Goal: Information Seeking & Learning: Find specific page/section

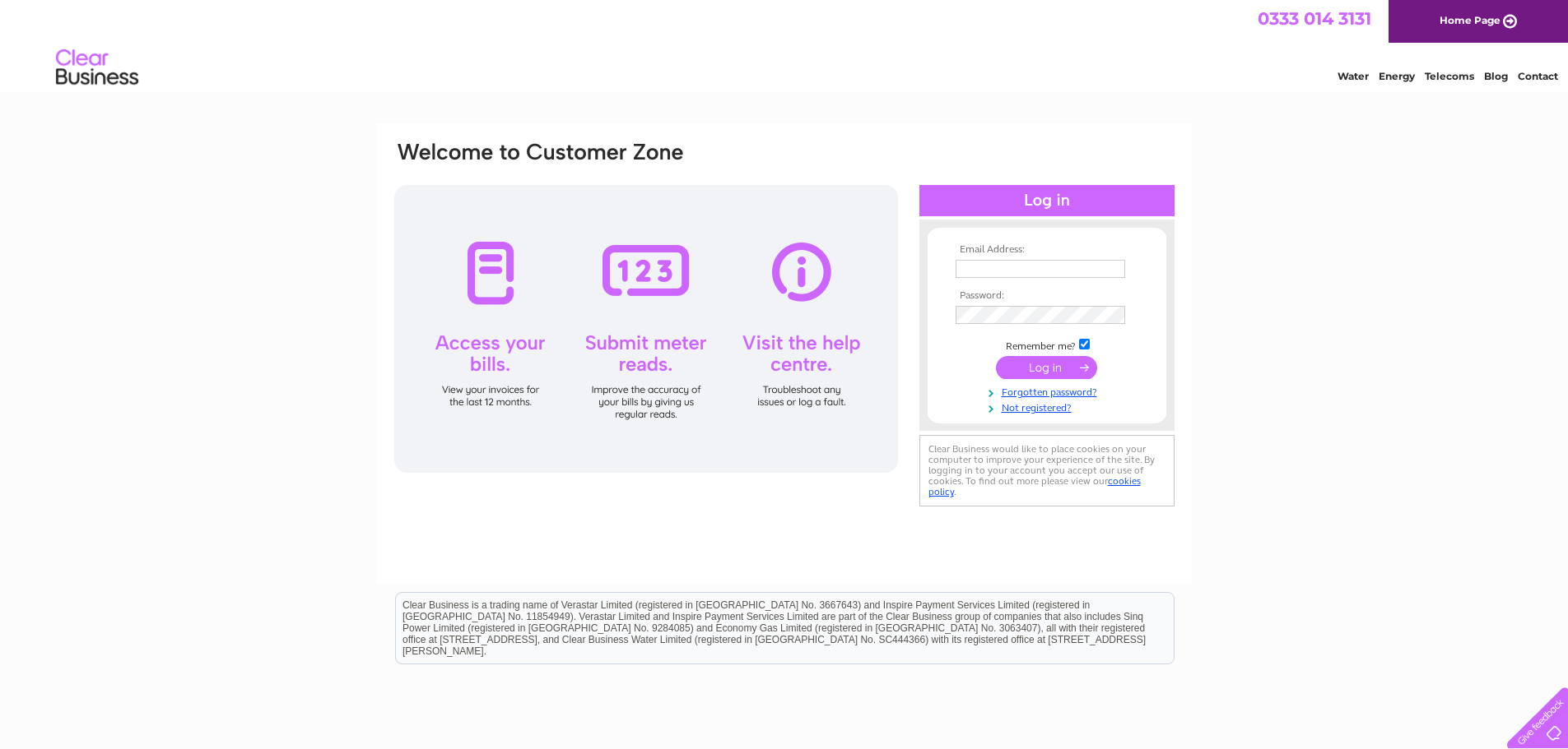
click at [1066, 266] on input "text" at bounding box center [1040, 269] width 170 height 18
type input "carol.erskinehouse@gmail.com"
click at [996, 358] on input "submit" at bounding box center [1046, 369] width 101 height 23
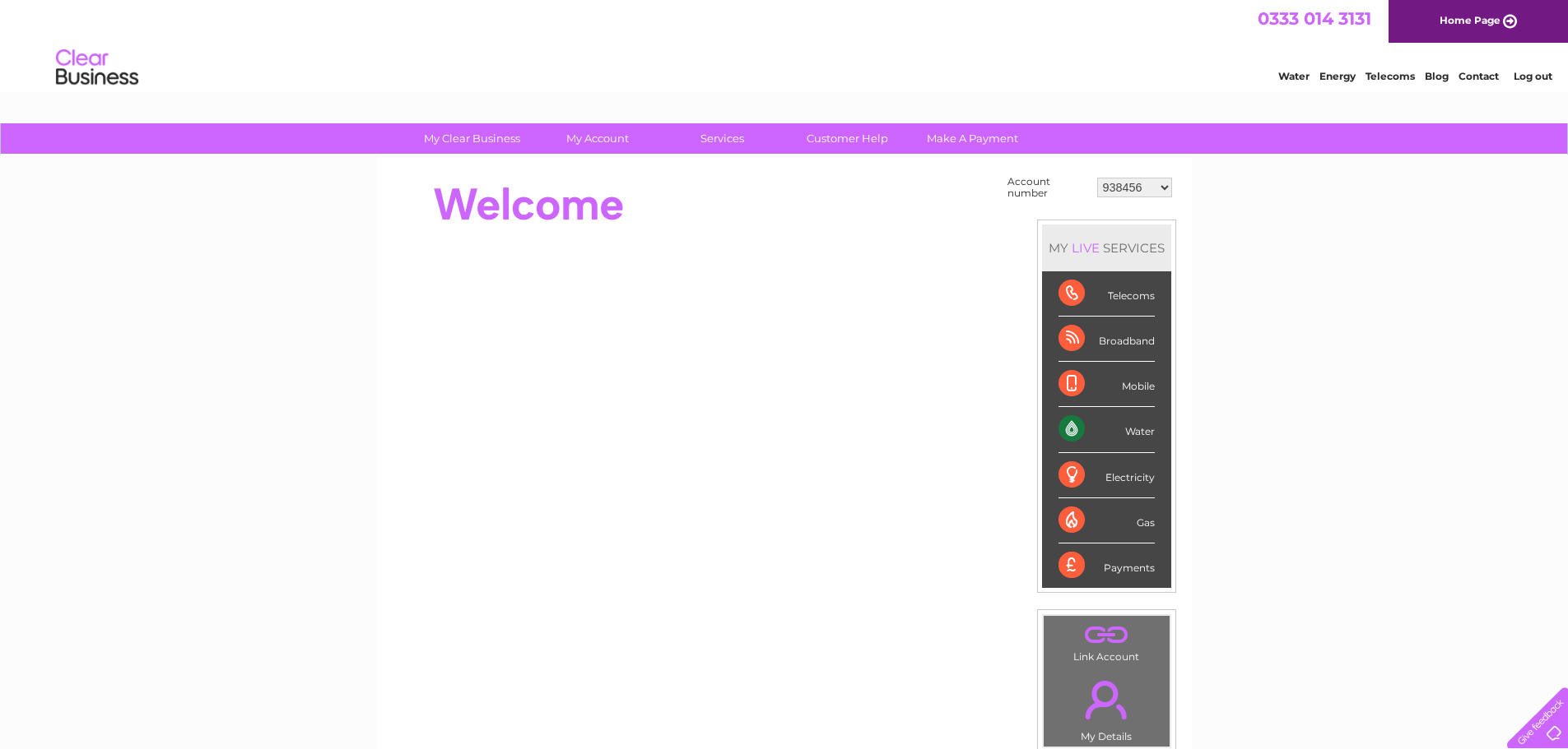
click at [1163, 184] on select "938456 1096113 1119531 1145645 30295271 30321479" at bounding box center [1134, 187] width 75 height 20
select select "1096113"
click at [1097, 177] on select "938456 1096113 1119531 1145645 30295271 30321479" at bounding box center [1134, 187] width 75 height 20
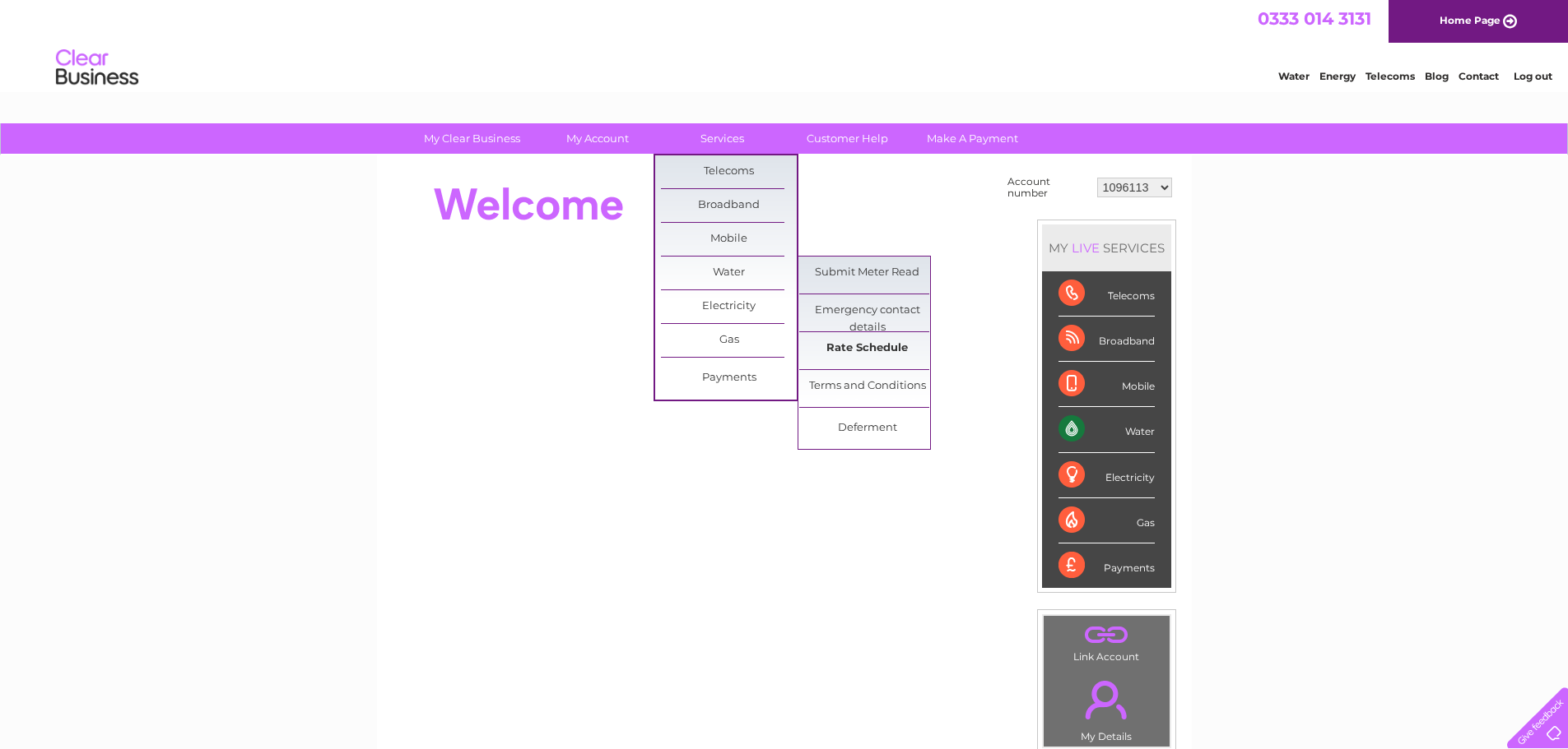
click at [882, 353] on link "Rate Schedule" at bounding box center [866, 349] width 136 height 33
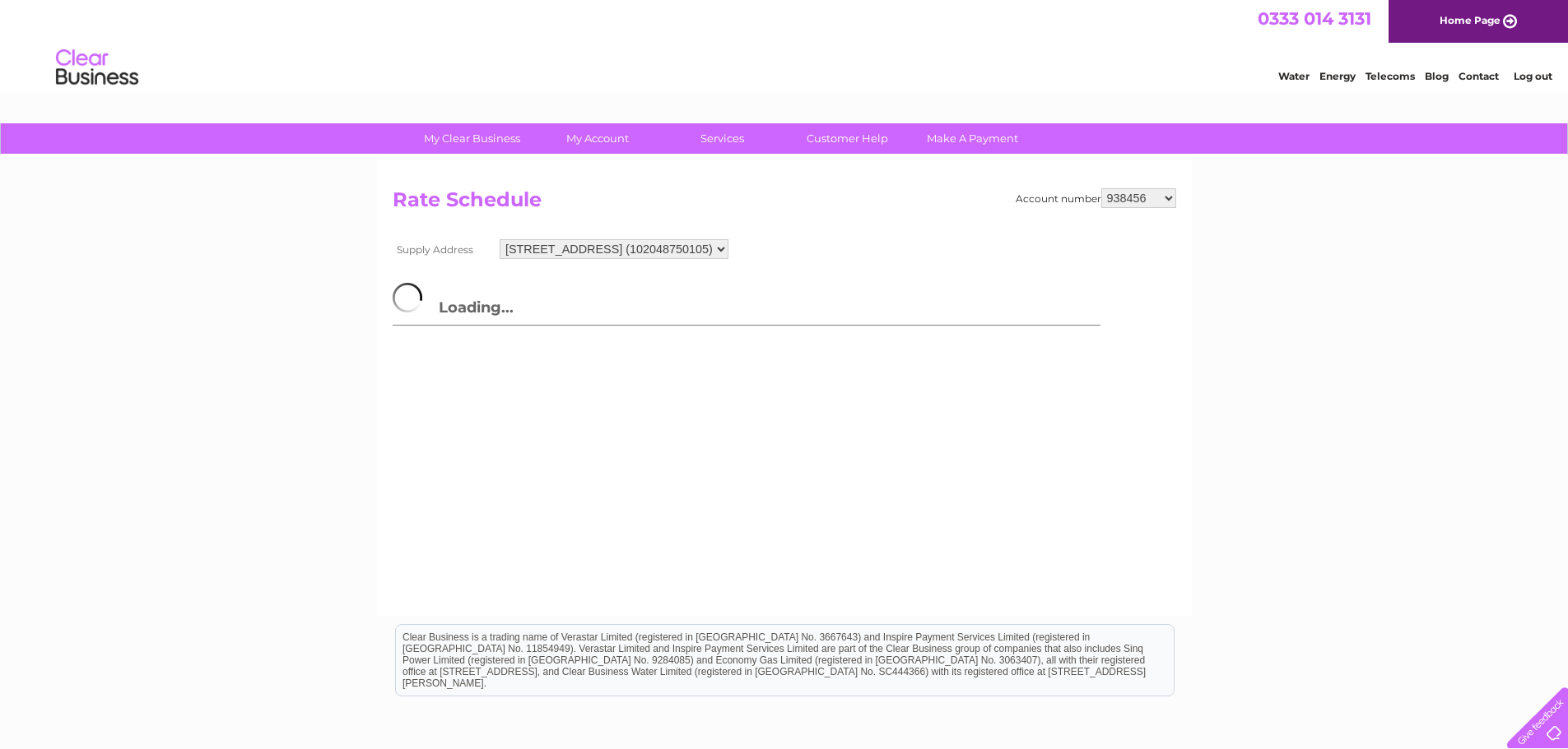
click at [1170, 197] on select "938456 1096113 1119531 1145645 30295271 30321479" at bounding box center [1138, 198] width 75 height 20
select select "1096113"
click at [1101, 189] on select "938456 1096113 1119531 1145645 30295271 30321479" at bounding box center [1138, 198] width 75 height 20
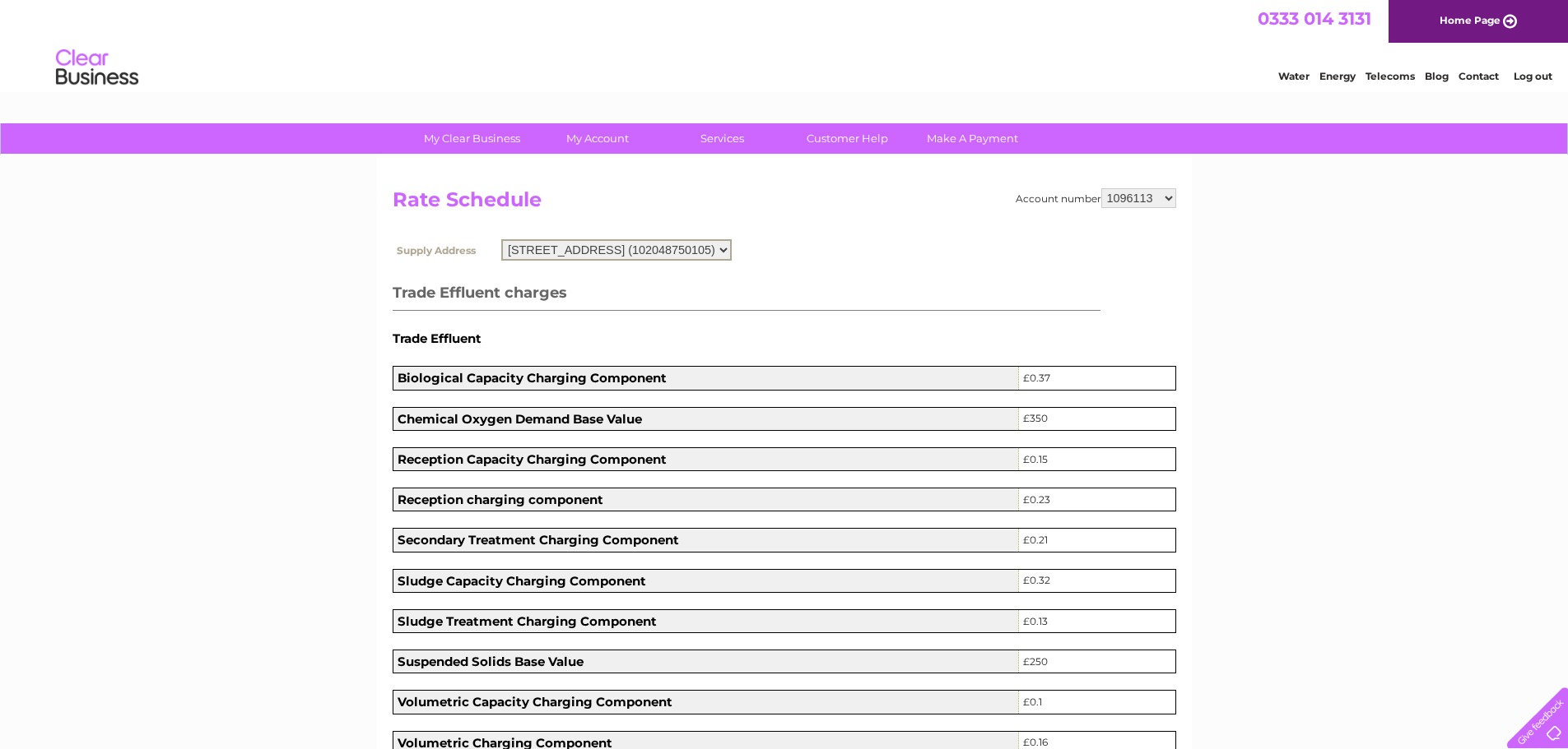
click at [731, 250] on select "1 North Avenue, Clydebank, G81 2DR (102048750105)" at bounding box center [616, 250] width 230 height 22
click at [1171, 199] on select "938456 1096113 1119531 1145645 30295271 30321479" at bounding box center [1138, 198] width 75 height 20
click at [1101, 189] on select "938456 1096113 1119531 1145645 30295271 30321479" at bounding box center [1138, 198] width 75 height 20
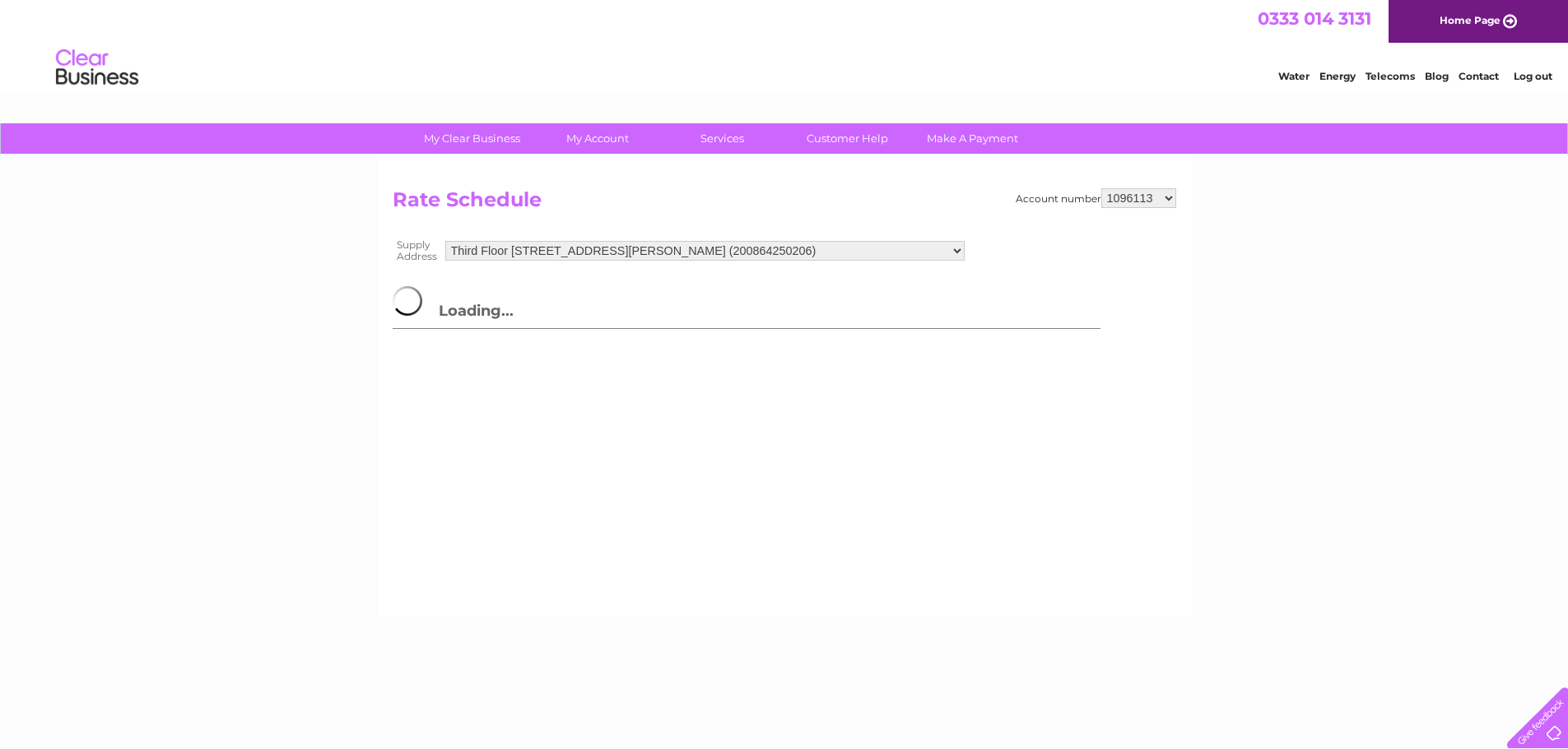
click at [965, 246] on select "[GEOGRAPHIC_DATA][STREET_ADDRESS][PERSON_NAME] (200864250206) [PERSON_NAME][GEO…" at bounding box center [704, 251] width 519 height 20
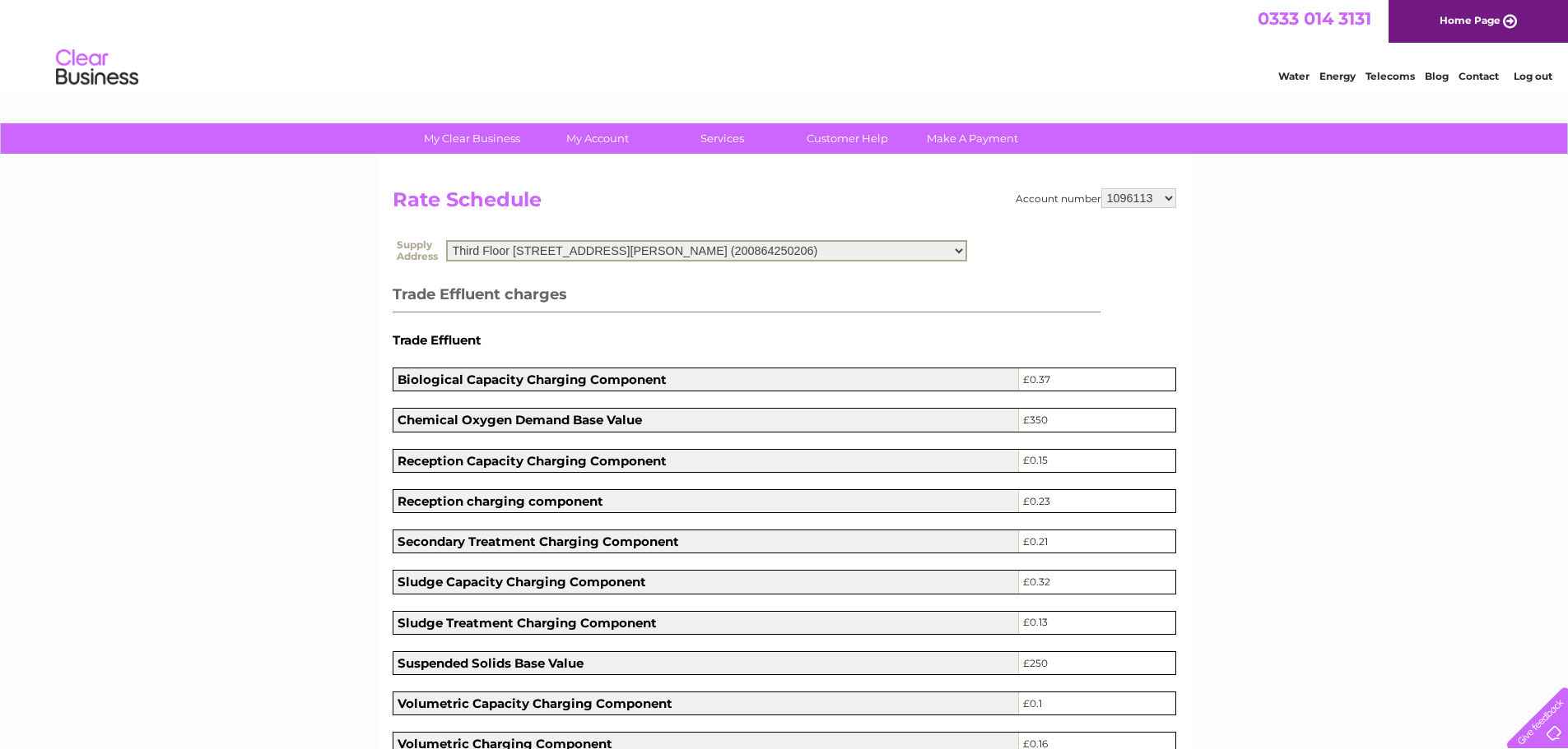
click at [1534, 715] on div at bounding box center [1534, 714] width 67 height 67
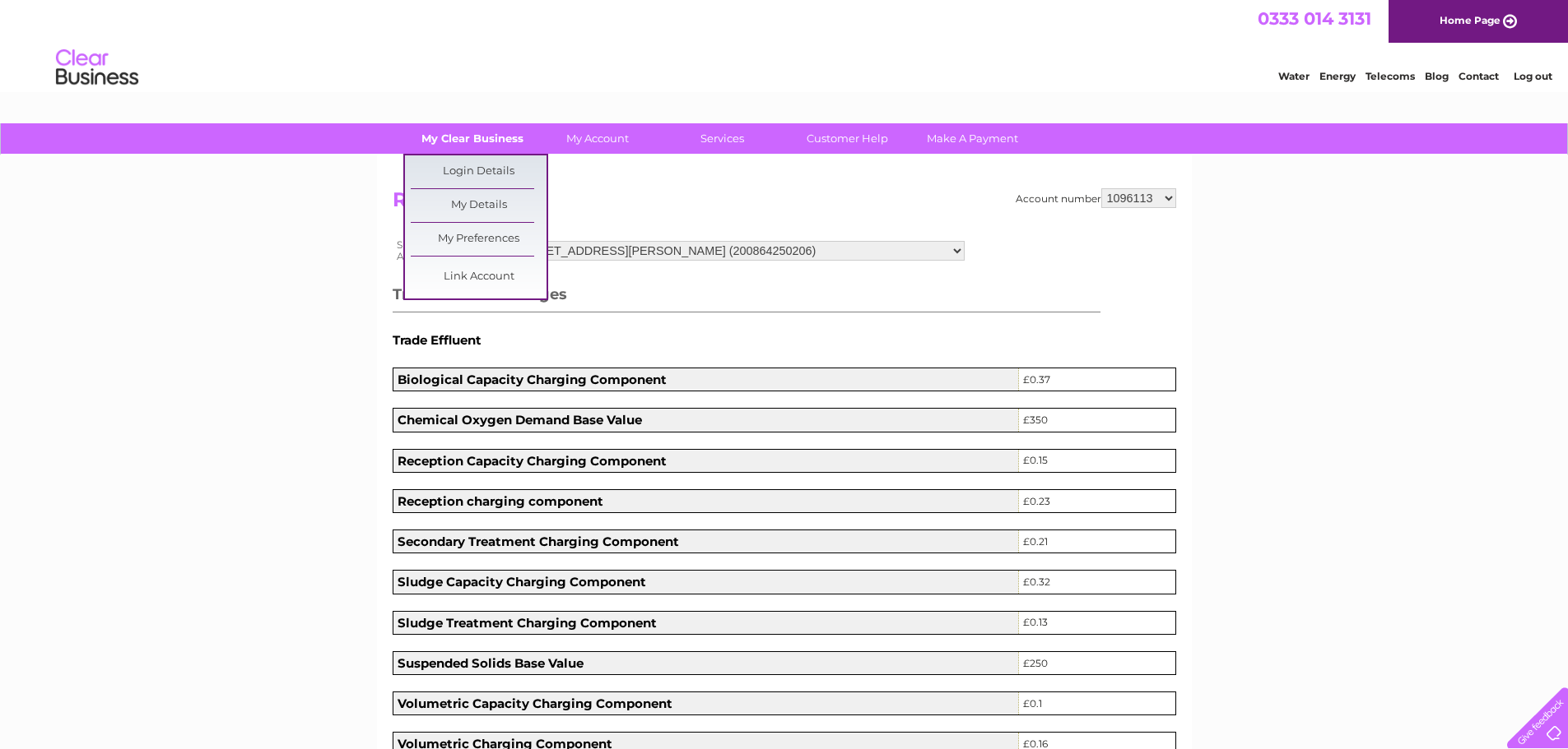
click at [455, 135] on link "My Clear Business" at bounding box center [472, 138] width 136 height 30
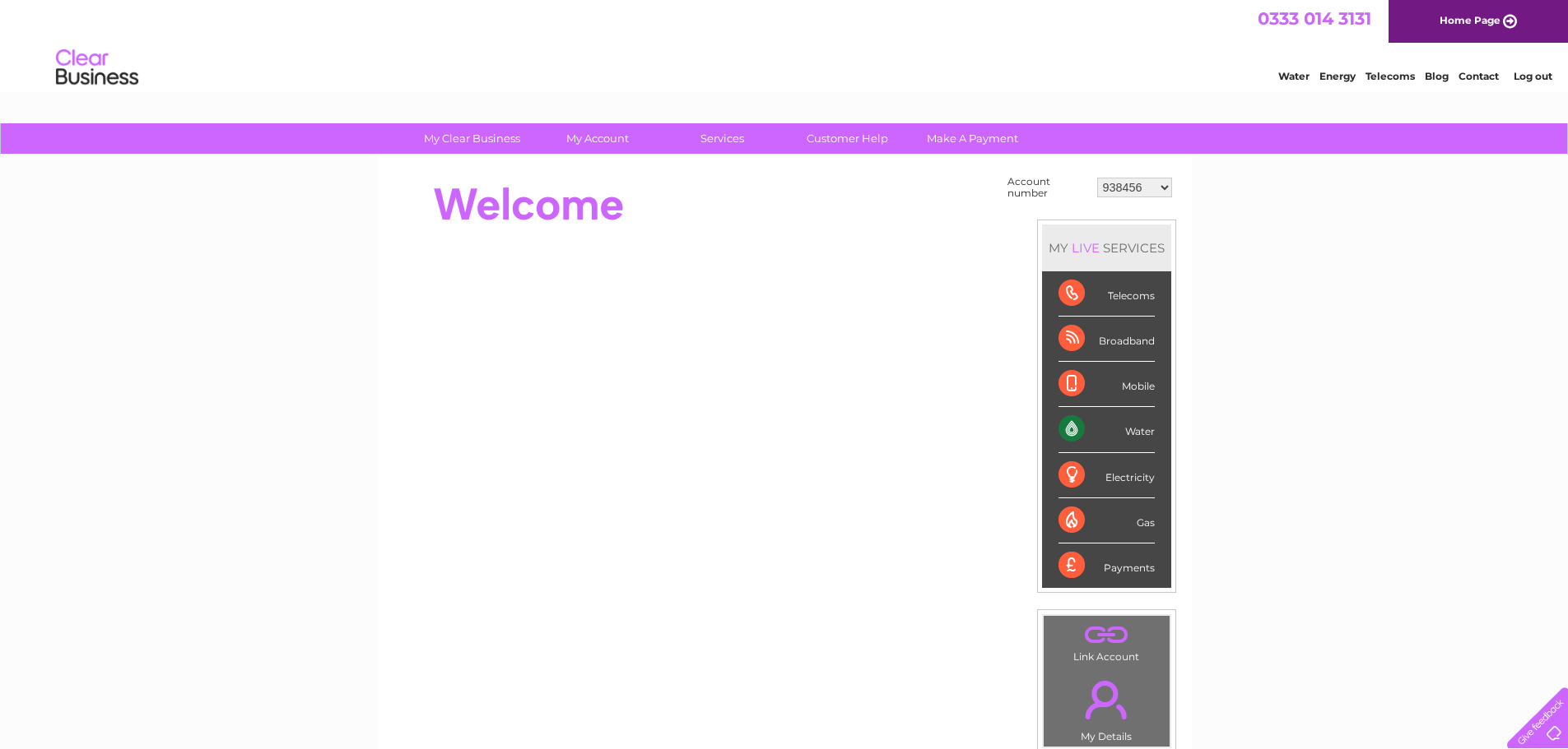
click at [1525, 75] on link "Log out" at bounding box center [1533, 76] width 39 height 12
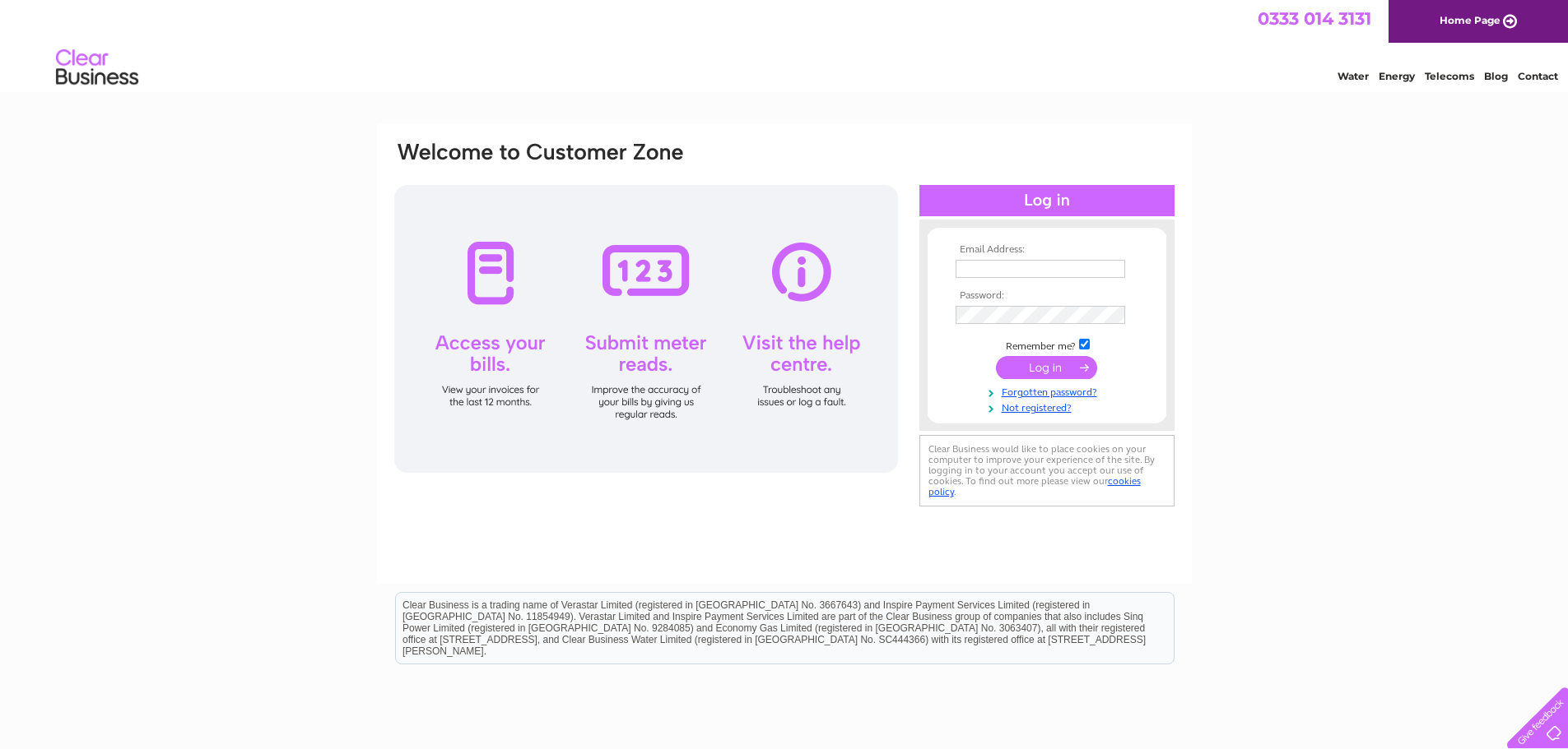
click at [1042, 276] on input "text" at bounding box center [1040, 269] width 170 height 18
type input "carol.erskinehouse@gmail.com"
click at [1047, 367] on input "submit" at bounding box center [1046, 369] width 101 height 23
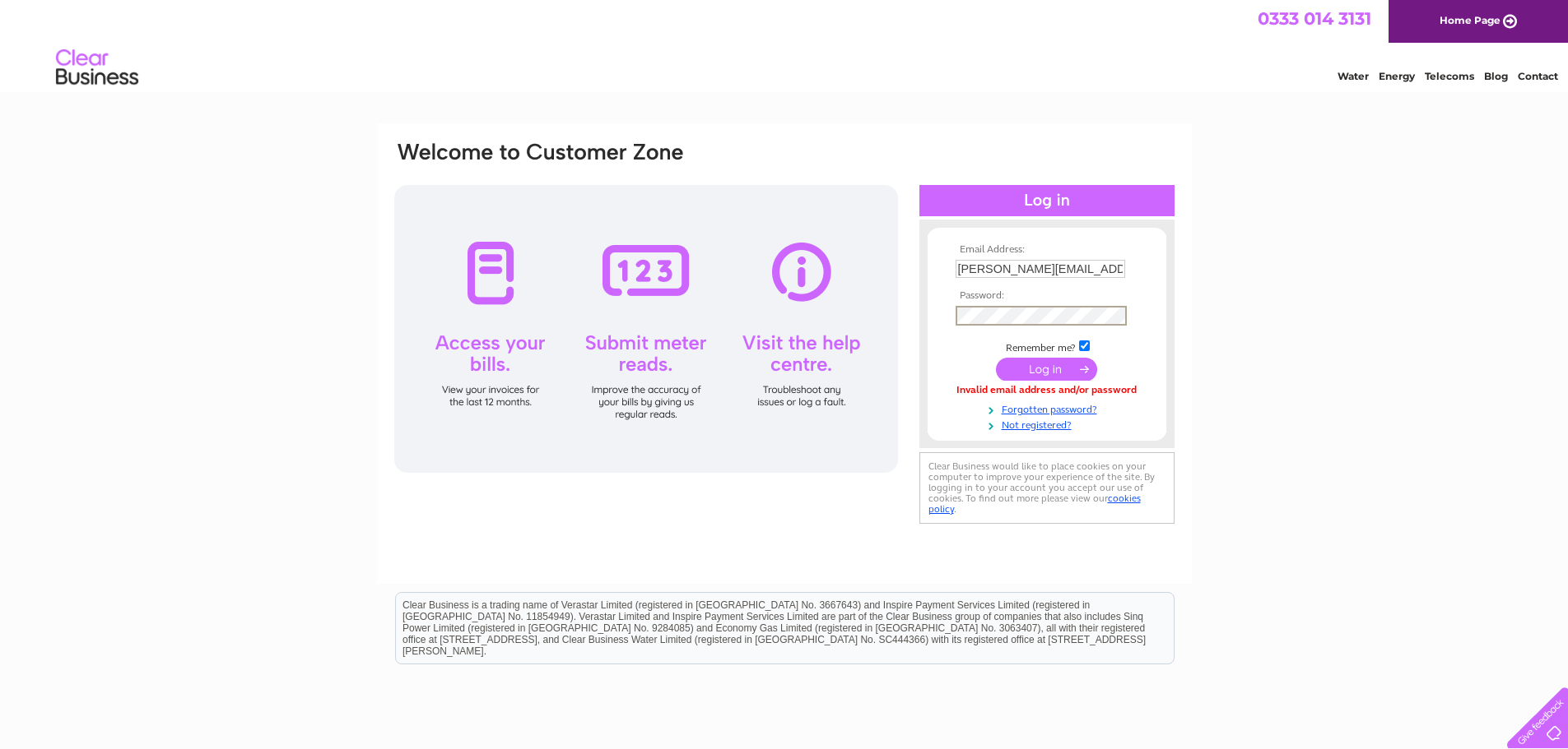
click at [1053, 369] on input "submit" at bounding box center [1046, 369] width 101 height 23
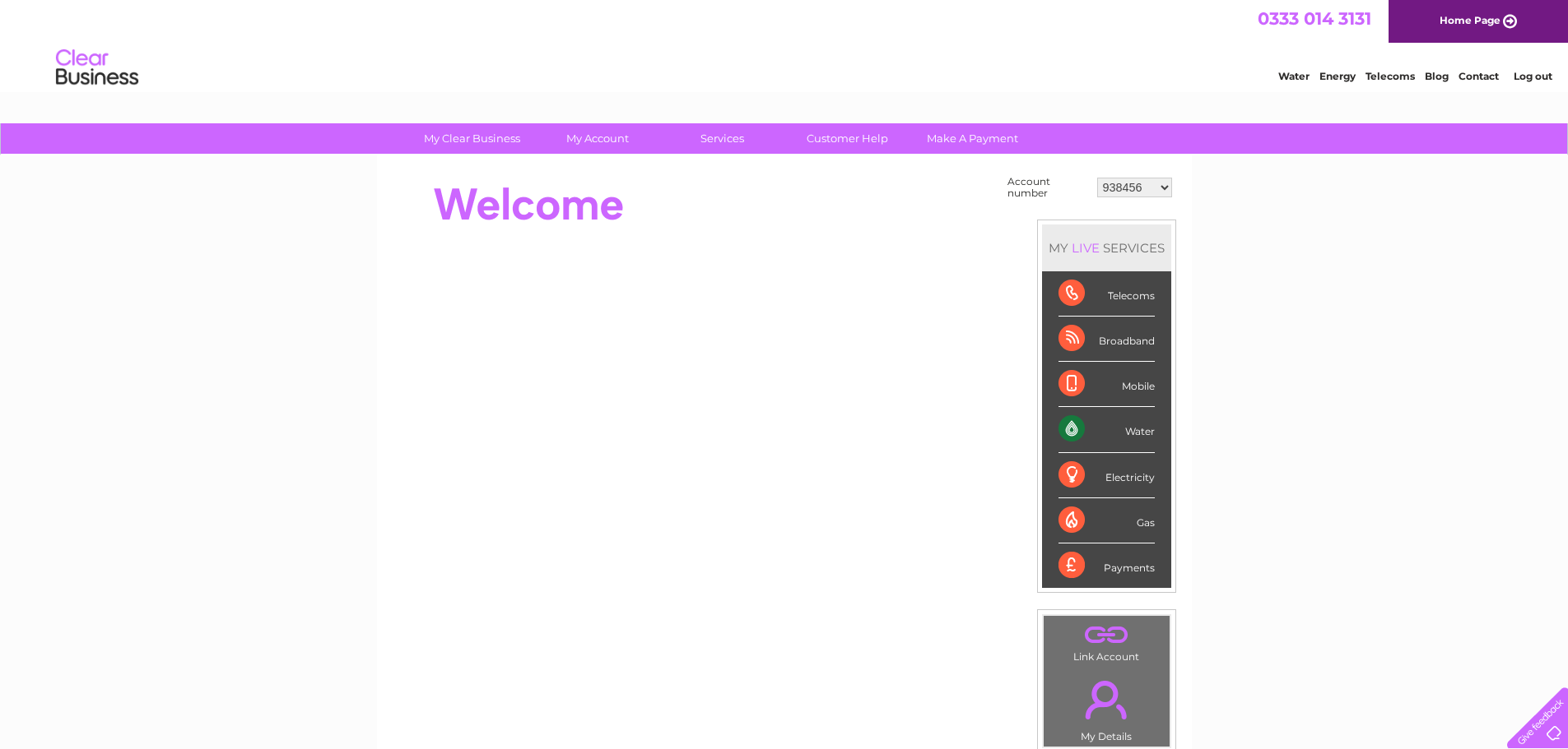
click at [1162, 187] on select "938456 1096113 1119531 1145645 30295271 30321479" at bounding box center [1134, 187] width 75 height 20
select select "1096113"
click at [1097, 177] on select "938456 1096113 1119531 1145645 30295271 30321479" at bounding box center [1134, 187] width 75 height 20
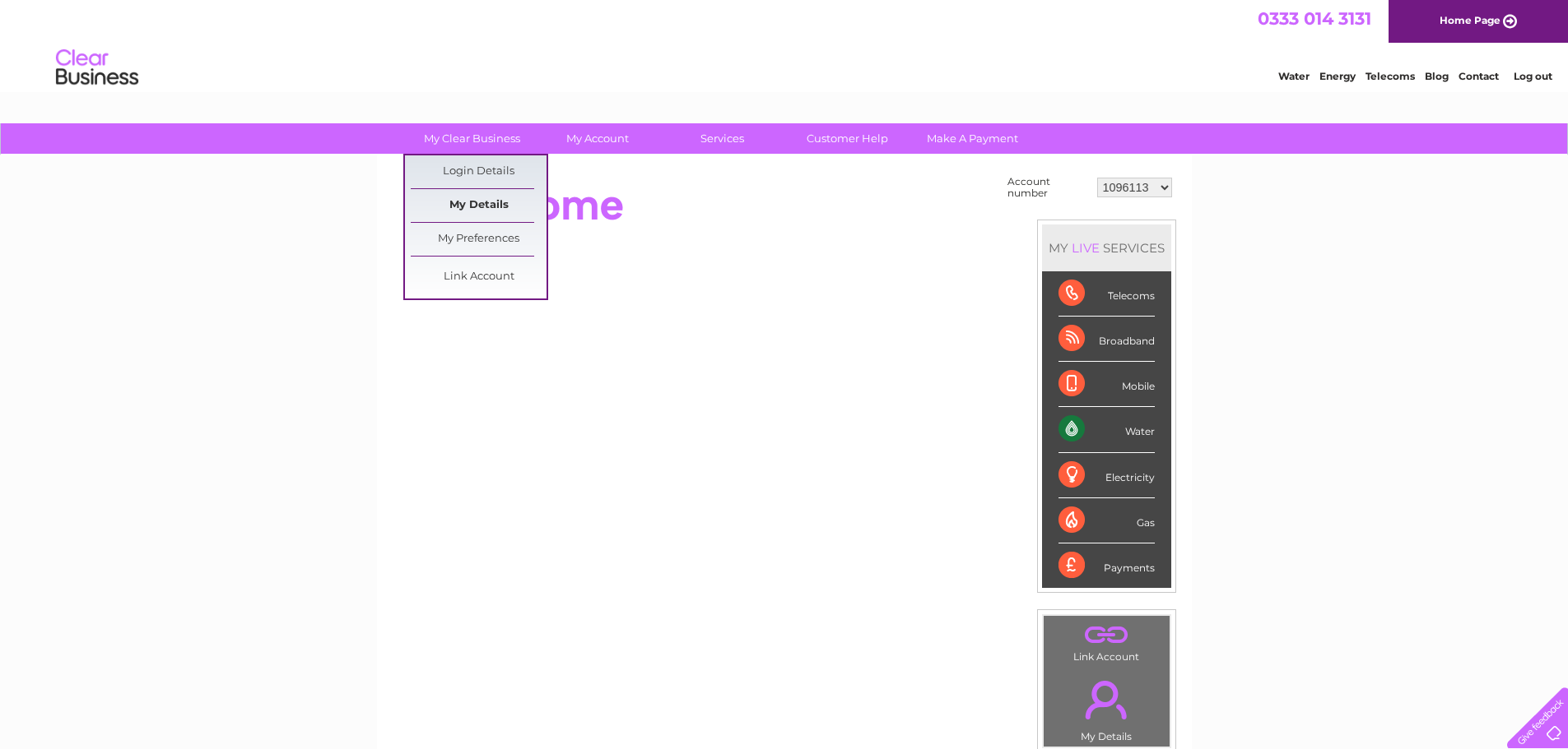
click at [463, 203] on link "My Details" at bounding box center [479, 206] width 136 height 33
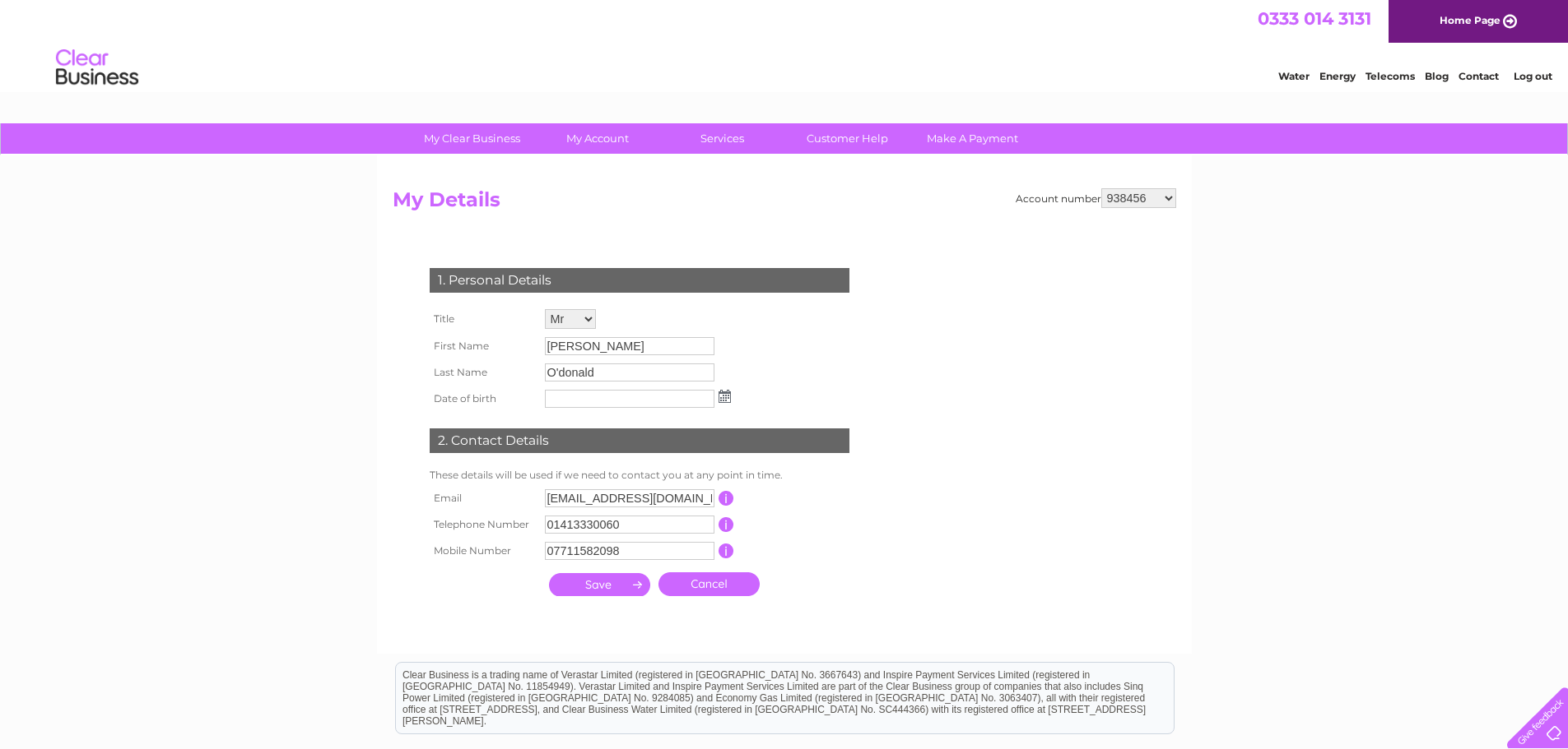
click at [1288, 390] on div "My Clear Business Login Details My Details My Preferences Link Account My Accou…" at bounding box center [784, 529] width 1568 height 812
click at [840, 140] on link "Customer Help" at bounding box center [847, 138] width 136 height 30
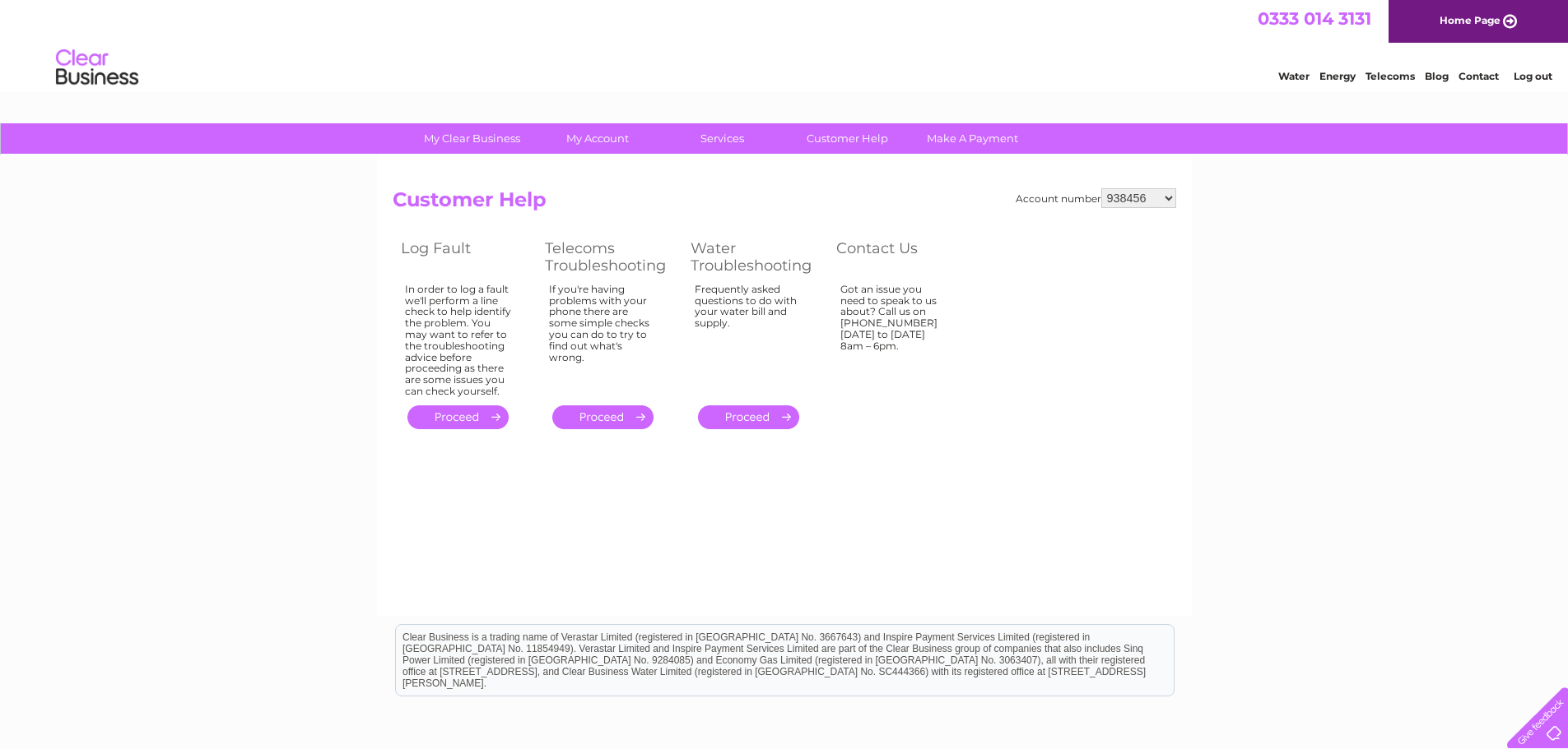
click at [1537, 729] on div at bounding box center [1534, 714] width 67 height 67
drag, startPoint x: 1543, startPoint y: 732, endPoint x: 1533, endPoint y: 720, distance: 15.6
click at [1542, 730] on div at bounding box center [1534, 714] width 67 height 67
click at [1468, 66] on li "Contact" at bounding box center [1478, 74] width 41 height 16
click at [1468, 76] on link "Contact" at bounding box center [1478, 76] width 41 height 12
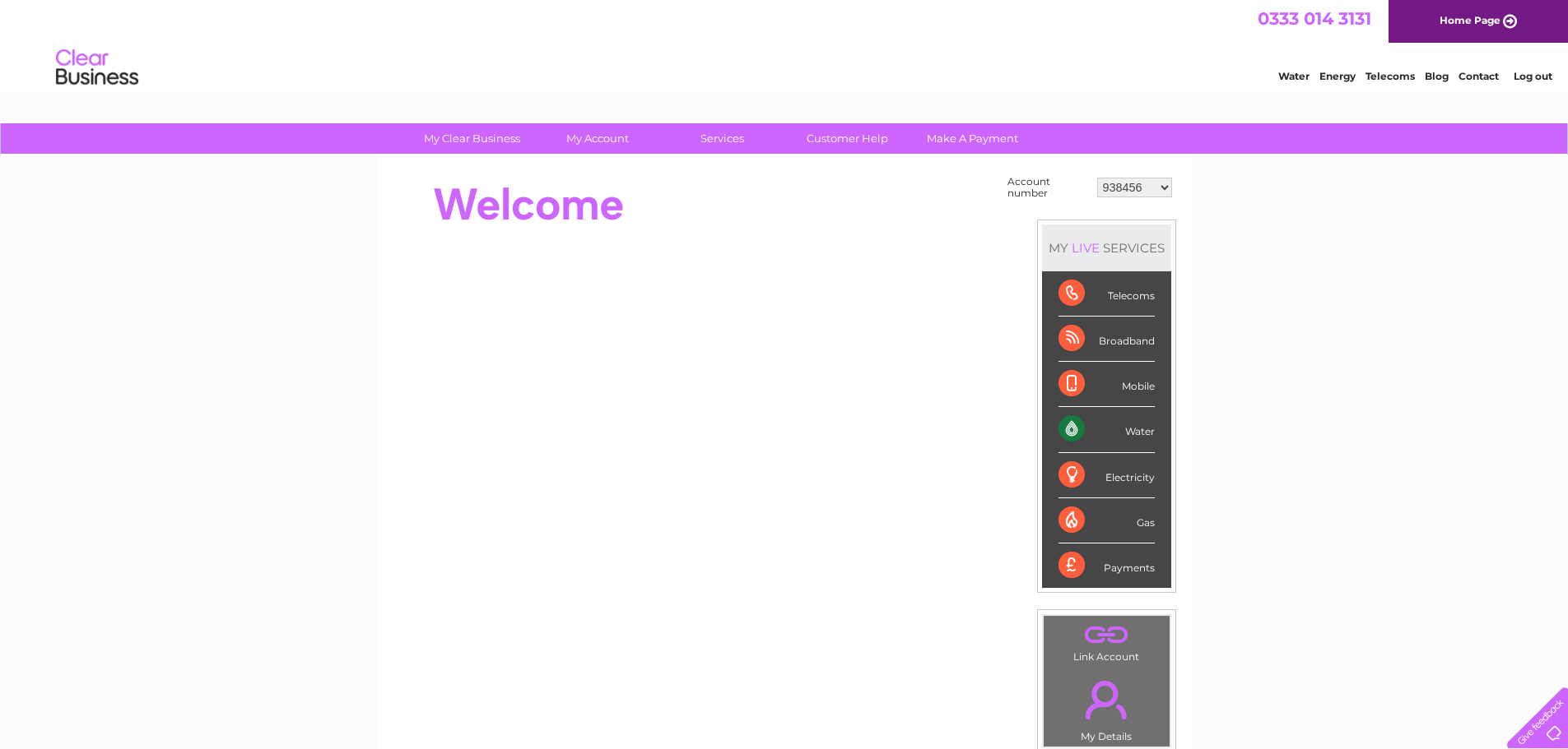
click at [1166, 188] on select "938456 1096113 1119531 1145645 30295271 30321479" at bounding box center [1134, 187] width 75 height 20
click at [926, 203] on div at bounding box center [692, 205] width 599 height 66
click at [254, 423] on div "My Clear Business Login Details My Details My Preferences Link Account My Accou…" at bounding box center [784, 587] width 1568 height 928
click at [1164, 187] on select "938456 1096113 1119531 1145645 30295271 30321479" at bounding box center [1134, 187] width 75 height 20
select select "1096113"
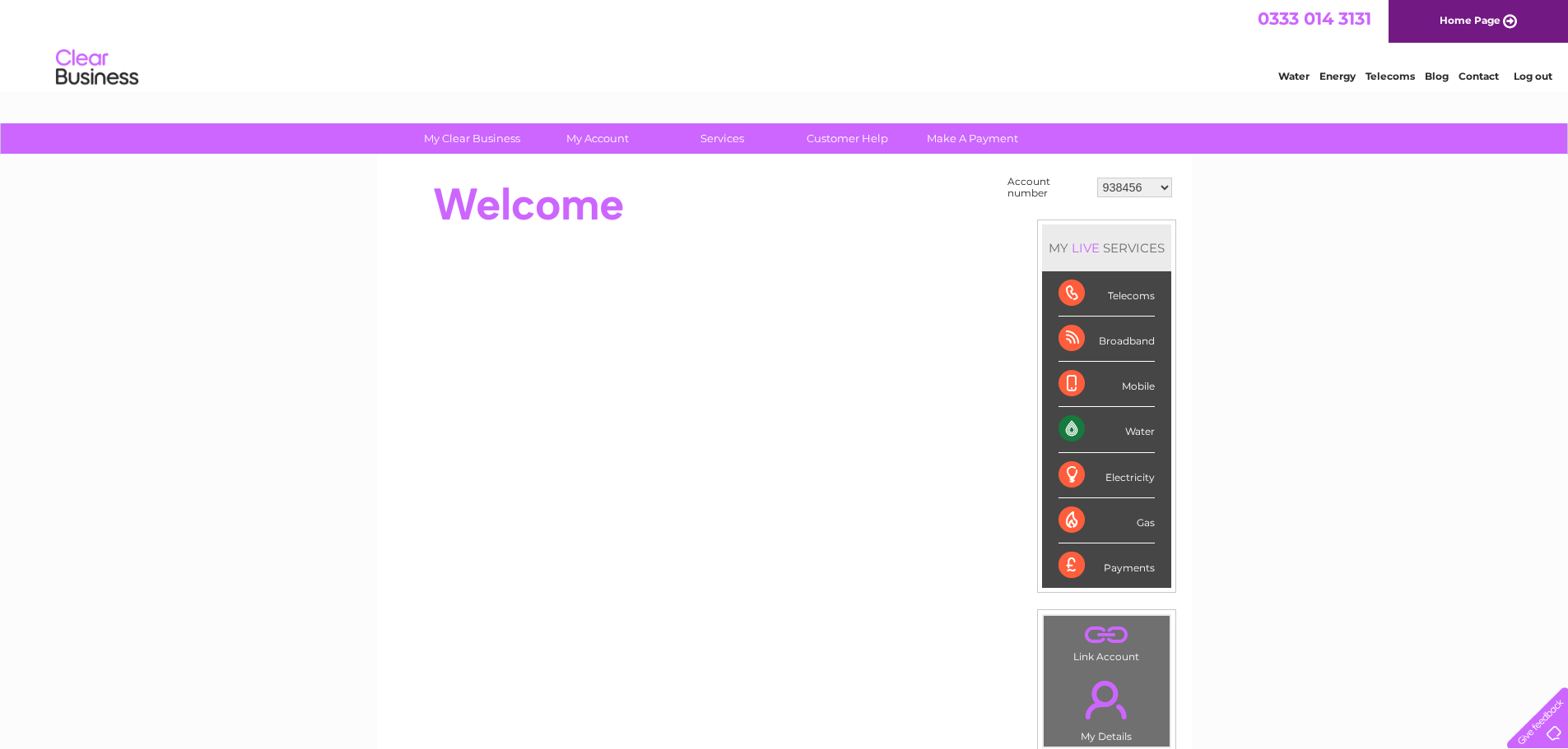
click at [1097, 177] on select "938456 1096113 1119531 1145645 30295271 30321479" at bounding box center [1134, 187] width 75 height 20
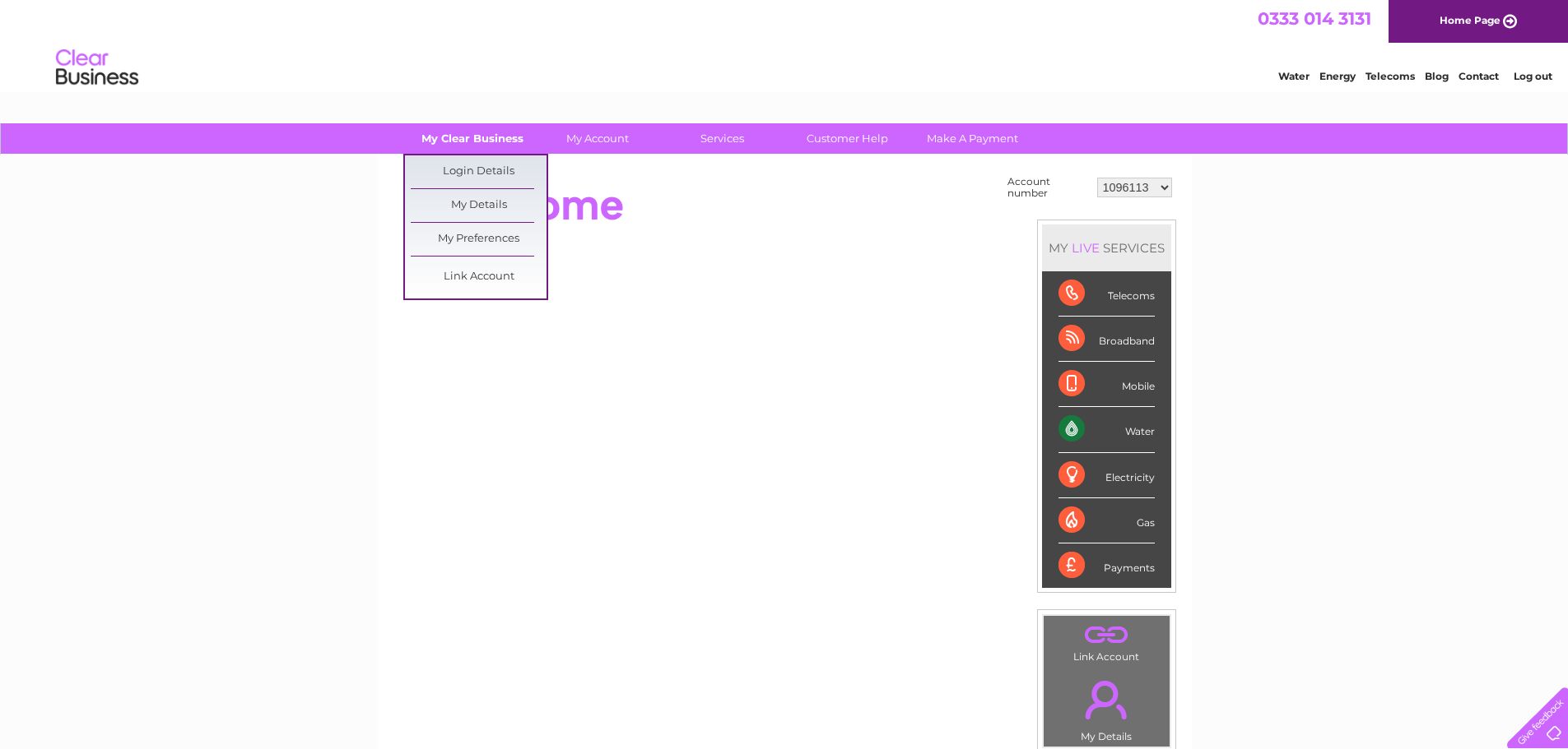
click at [486, 146] on link "My Clear Business" at bounding box center [472, 138] width 136 height 30
